Goal: Transaction & Acquisition: Purchase product/service

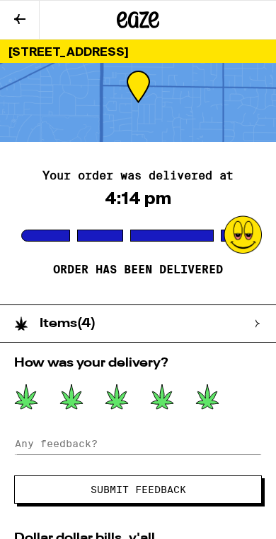
click at [64, 494] on button "Submit Feedback" at bounding box center [137, 490] width 247 height 28
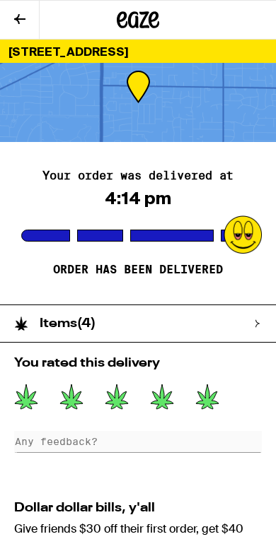
click at [15, 18] on icon at bounding box center [19, 19] width 11 height 10
